Goal: Information Seeking & Learning: Compare options

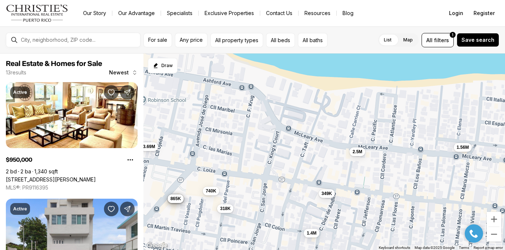
drag, startPoint x: 278, startPoint y: 98, endPoint x: 256, endPoint y: 186, distance: 90.8
click at [256, 186] on div "950K 249K 3.69M 2M 900K 318K 1.4M 1.56M 935K 2.5M 865K 349K 740K" at bounding box center [325, 151] width 362 height 197
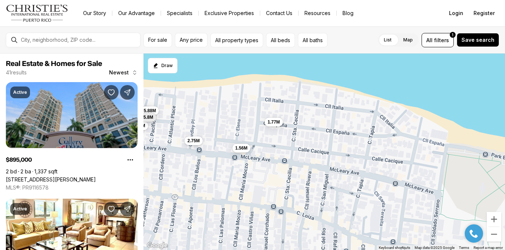
drag, startPoint x: 470, startPoint y: 126, endPoint x: 248, endPoint y: 126, distance: 222.3
click at [248, 126] on div "950K 900K 318K 1.4M 1.56M 935K 2.5M 865K 349K 740K 895K 1.95M 945K 610K 1.9M 1.…" at bounding box center [325, 151] width 362 height 197
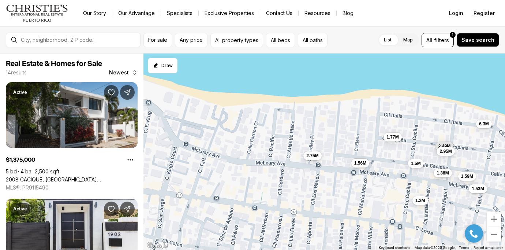
drag, startPoint x: 344, startPoint y: 146, endPoint x: 475, endPoint y: 163, distance: 131.4
click at [475, 163] on div "1.56M 2.75M 1.77M 1.38M 1.59M 1.53M 2.29M 3.59M 1.5M 2.49M 2.95M 1.2M 6.3M 3.4M" at bounding box center [325, 151] width 362 height 197
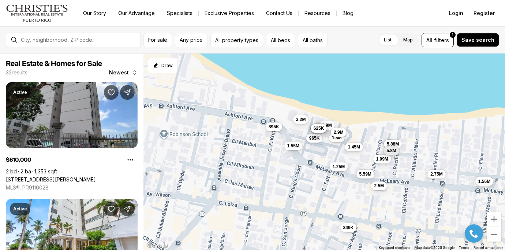
drag, startPoint x: 202, startPoint y: 133, endPoint x: 319, endPoint y: 150, distance: 117.7
click at [319, 150] on div "1.56M 2.75M 1.77M 1.38M 1.59M 1.53M 1.5M 2.49M 2.95M 1.2M 6.3M 610K 1.9M 1.55M …" at bounding box center [325, 151] width 362 height 197
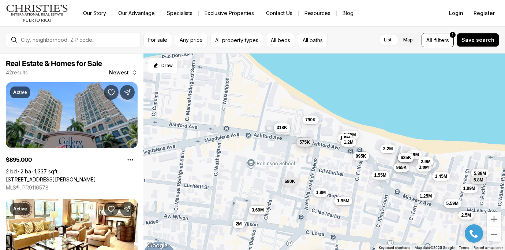
drag, startPoint x: 184, startPoint y: 125, endPoint x: 274, endPoint y: 154, distance: 94.7
click at [274, 154] on div "1.56M 2.75M 610K 1.9M 1.55M 1.8M 3.2M 965K 645K 1.8M 1.45M 2.9M 625K 2.5M 1.09M…" at bounding box center [325, 151] width 362 height 197
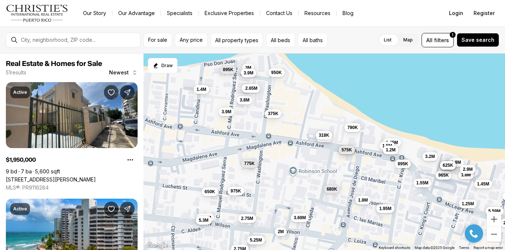
drag, startPoint x: 193, startPoint y: 116, endPoint x: 237, endPoint y: 123, distance: 43.9
click at [237, 123] on div "610K 1.9M 1.55M 1.8M 3.2M 965K 645K 1.8M 1.45M 2.9M 625K 2.5M 1.09M 895K 5.59M …" at bounding box center [325, 151] width 362 height 197
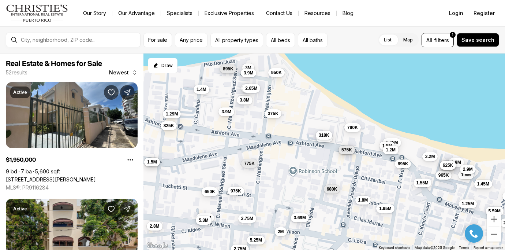
click at [227, 67] on span "895K" at bounding box center [228, 69] width 11 height 6
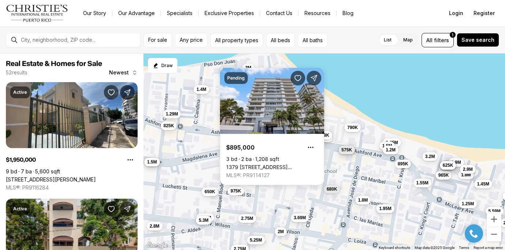
click at [208, 111] on div "610K 1.9M 1.55M 1.8M 3.2M 965K 645K 1.8M 1.45M 2.9M 625K 2.5M 1.09M 895K 5.59M …" at bounding box center [325, 151] width 362 height 197
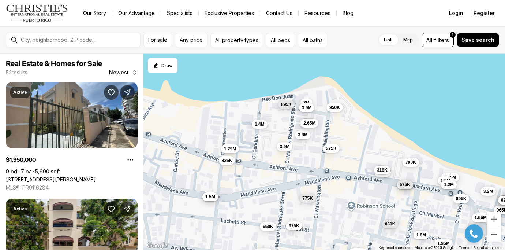
drag, startPoint x: 179, startPoint y: 144, endPoint x: 238, endPoint y: 179, distance: 69.0
click at [238, 179] on div "610K 1.9M 1.55M 1.8M 3.2M 965K 645K 1.8M 1.45M 2.9M 625K 2.5M 1.09M 895K 5.59M …" at bounding box center [325, 151] width 362 height 197
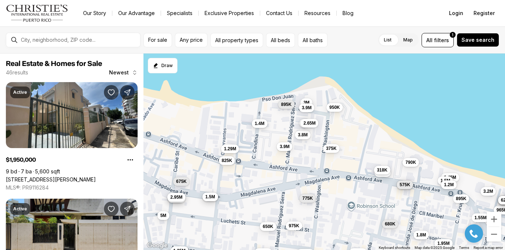
click at [263, 126] on button "1.4M" at bounding box center [260, 123] width 16 height 9
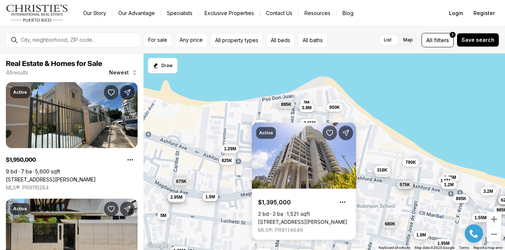
click at [285, 122] on body "Go to: Homepage Our Story Our Advantage Specialists Exclusive Properties Contac…" at bounding box center [252, 125] width 505 height 250
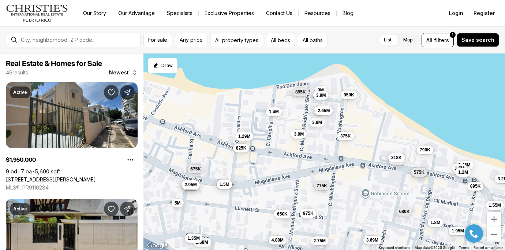
drag, startPoint x: 243, startPoint y: 149, endPoint x: 257, endPoint y: 135, distance: 19.7
click at [257, 135] on div "610K 1.55M 3.2M 965K 645K 1.8M 625K 895K 1.95M 945K 3.69M 1.45M 1.5M 585K 575K …" at bounding box center [325, 151] width 362 height 197
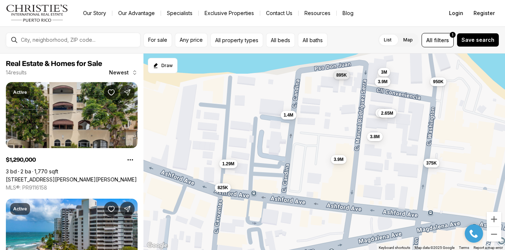
drag, startPoint x: 315, startPoint y: 91, endPoint x: 321, endPoint y: 100, distance: 11.1
click at [321, 100] on div "3M 3.8M 3M 1.4M 895K 950K 2.65M 3.9M 375K 3.9M 1.29M 3.4M 825K 1.5M" at bounding box center [325, 151] width 362 height 197
